Goal: Task Accomplishment & Management: Manage account settings

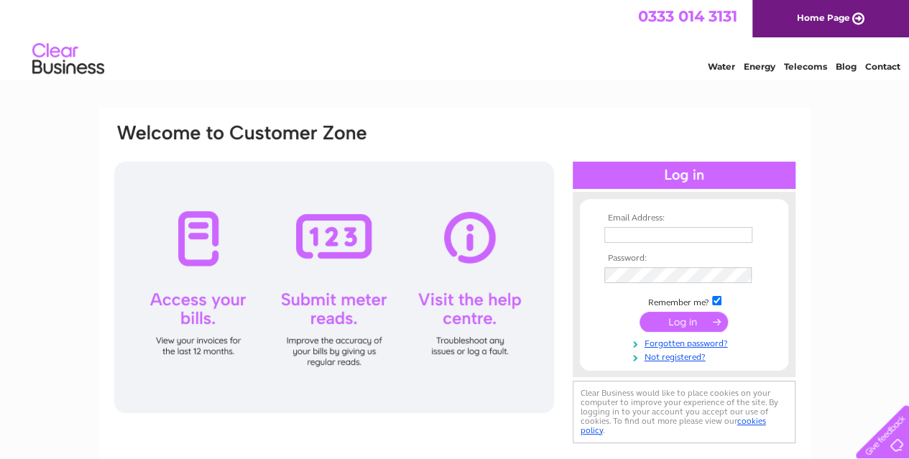
type input "accounts@dts-international.com"
click at [678, 316] on input "submit" at bounding box center [684, 322] width 88 height 20
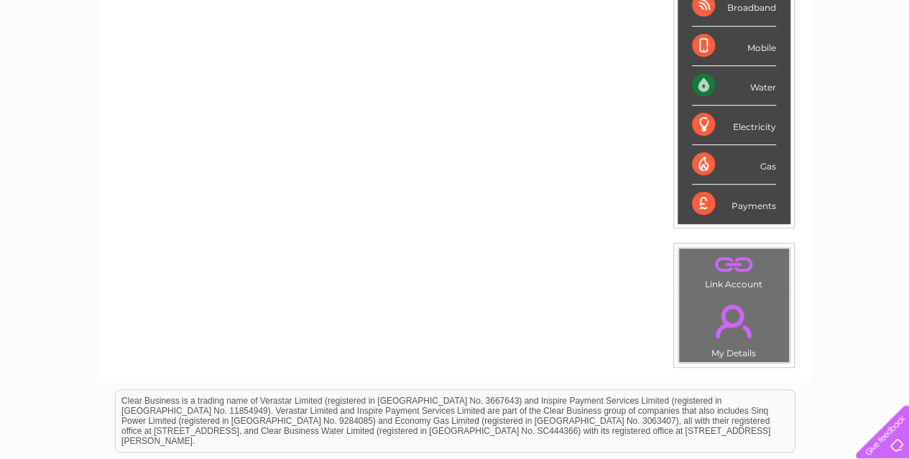
scroll to position [72, 0]
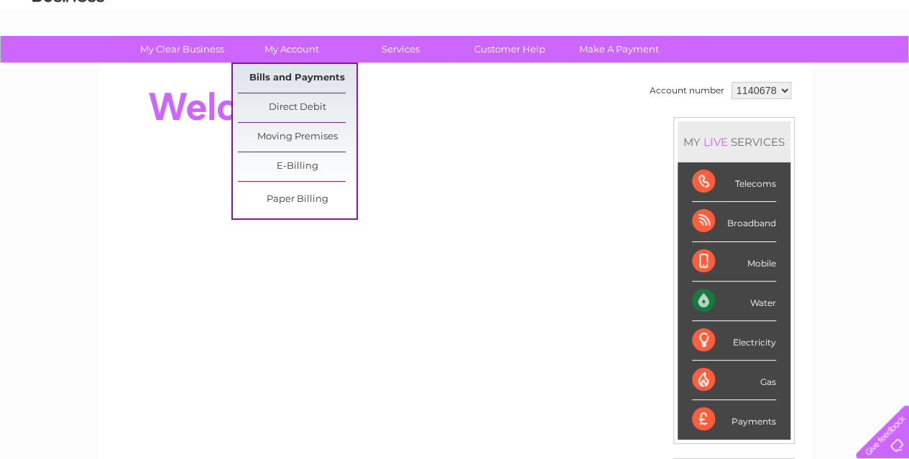
click at [282, 76] on link "Bills and Payments" at bounding box center [297, 78] width 119 height 29
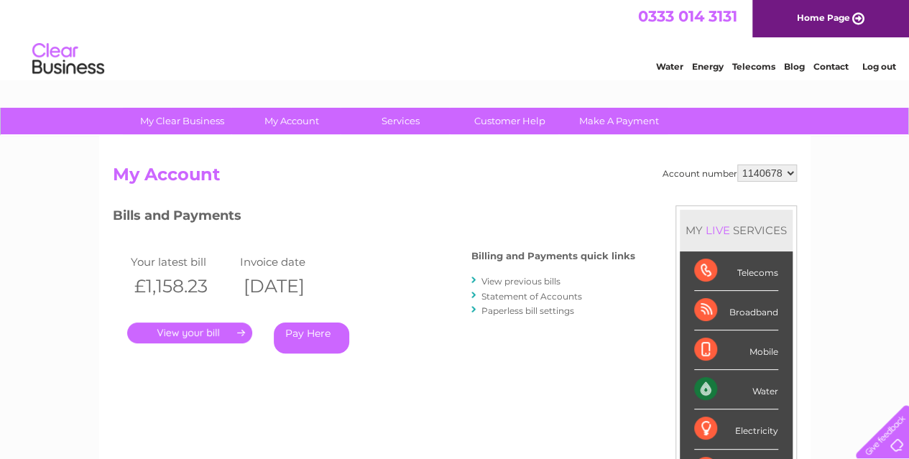
click at [191, 335] on link "." at bounding box center [189, 333] width 125 height 21
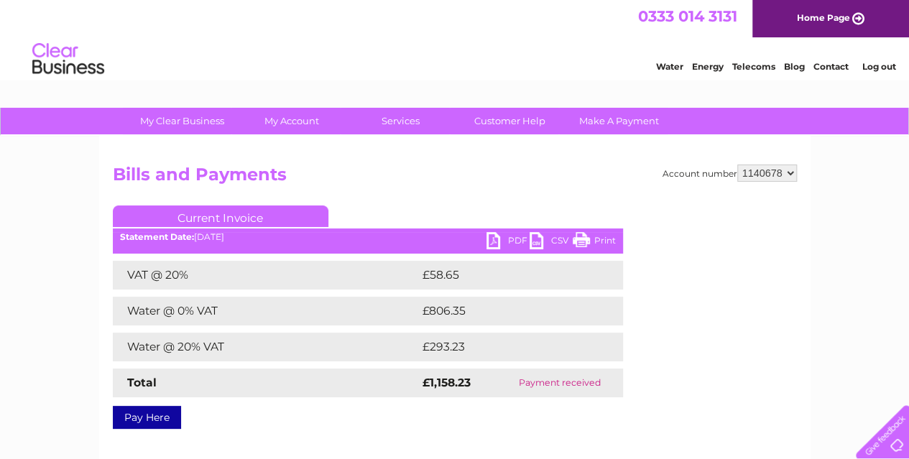
click at [505, 234] on link "PDF" at bounding box center [508, 242] width 43 height 21
